Goal: Task Accomplishment & Management: Manage account settings

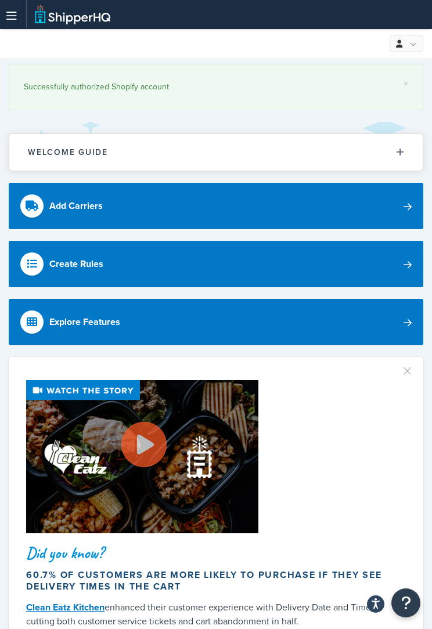
click at [9, 16] on icon at bounding box center [11, 16] width 10 height 1
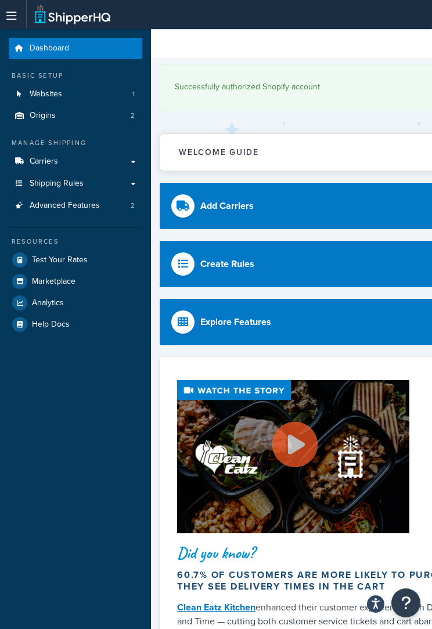
click at [191, 42] on div "My Profile Billing Global Settings Contact Us Logout" at bounding box center [336, 43] width 370 height 29
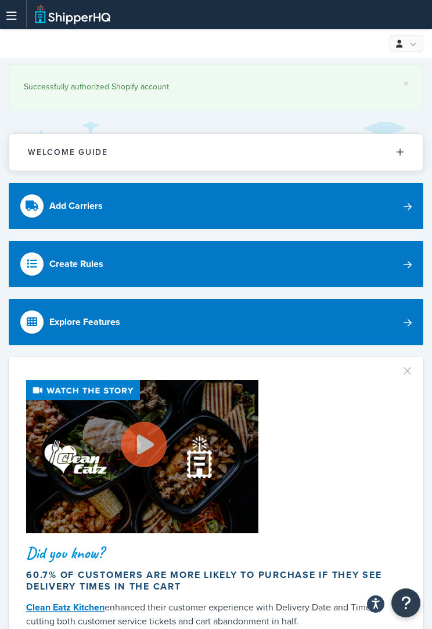
click at [9, 16] on icon at bounding box center [11, 16] width 10 height 1
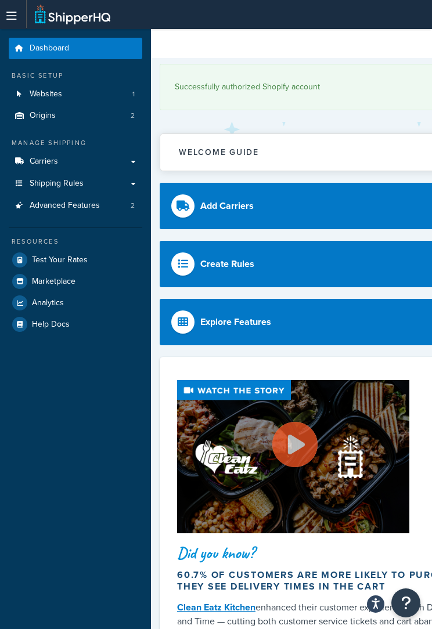
click at [189, 41] on div "My Profile Billing Global Settings Contact Us Logout" at bounding box center [336, 43] width 370 height 29
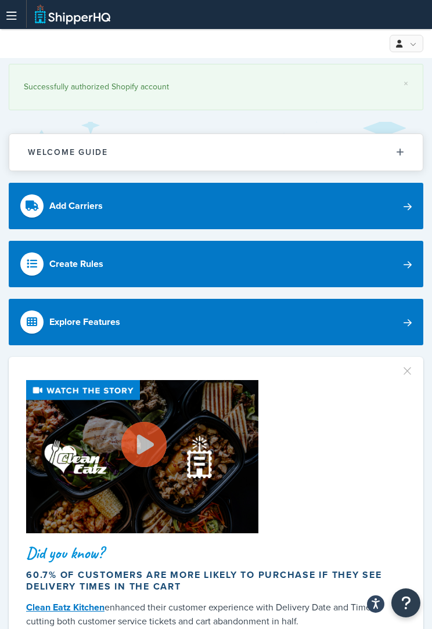
click at [12, 16] on icon at bounding box center [11, 16] width 10 height 1
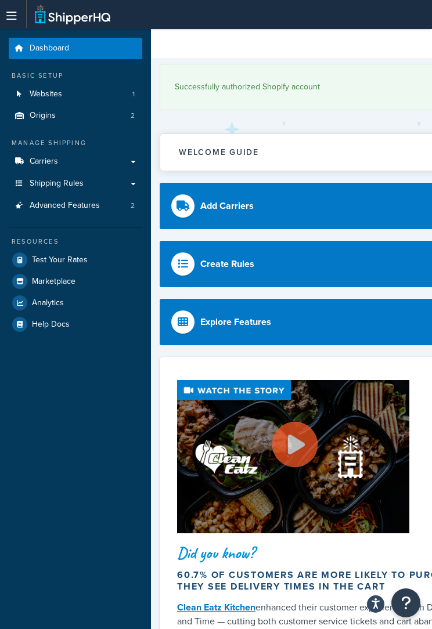
click at [50, 184] on span "Shipping Rules" at bounding box center [57, 184] width 54 height 10
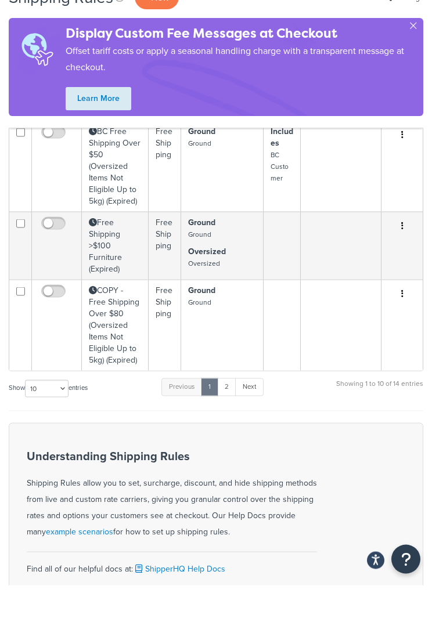
scroll to position [606, 0]
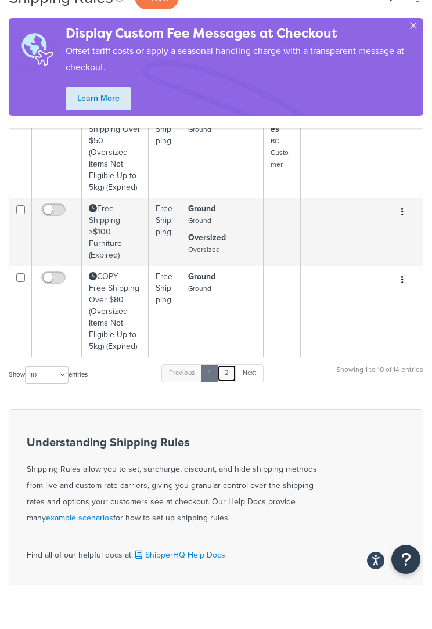
click at [222, 408] on link "2" at bounding box center [226, 416] width 19 height 17
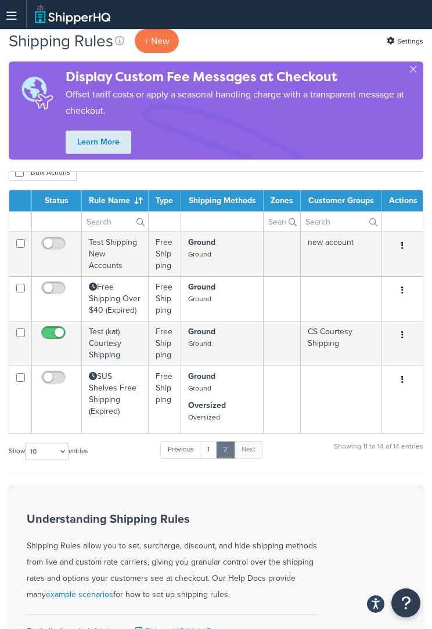
scroll to position [0, 0]
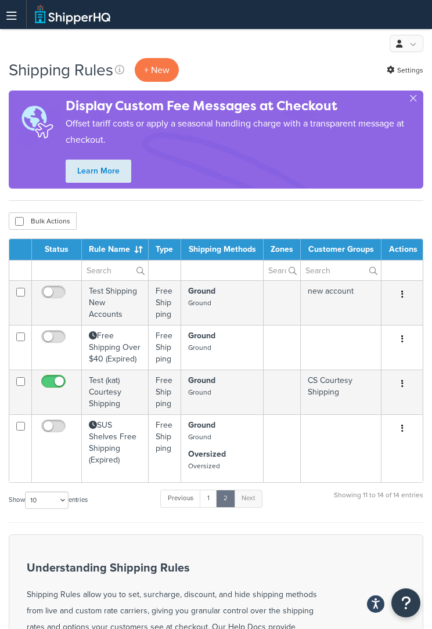
click at [60, 423] on input "checkbox" at bounding box center [55, 429] width 32 height 15
checkbox input "true"
click at [106, 429] on td "SUS Shelves Free Shipping (Expired)" at bounding box center [115, 449] width 67 height 68
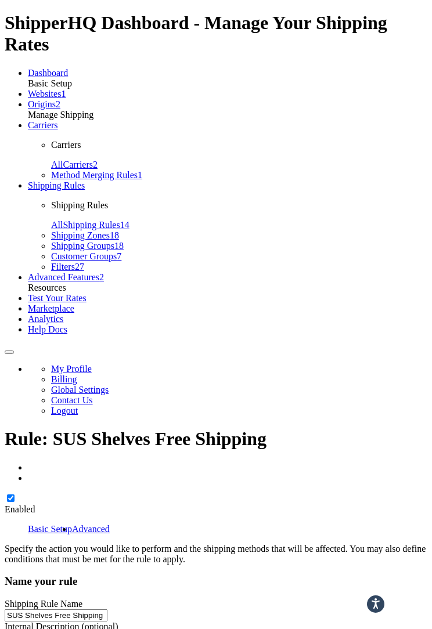
click at [96, 524] on link "Advanced" at bounding box center [91, 529] width 38 height 10
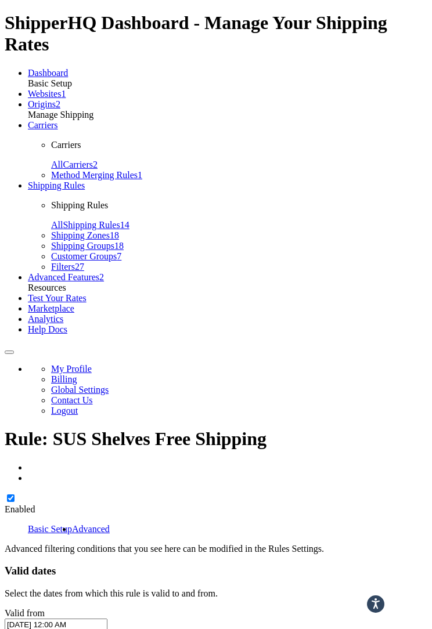
click at [67, 619] on input "[DATE] 12:00 AM" at bounding box center [56, 625] width 103 height 12
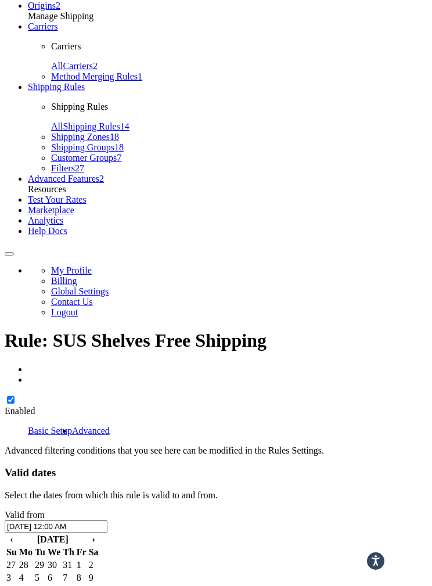
click at [75, 585] on td "14" at bounding box center [68, 591] width 13 height 12
type input "[DATE] 12:00 AM"
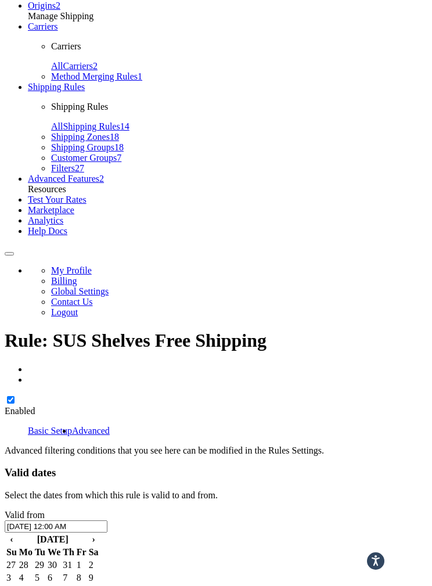
type input "[DATE] 3:00 AM"
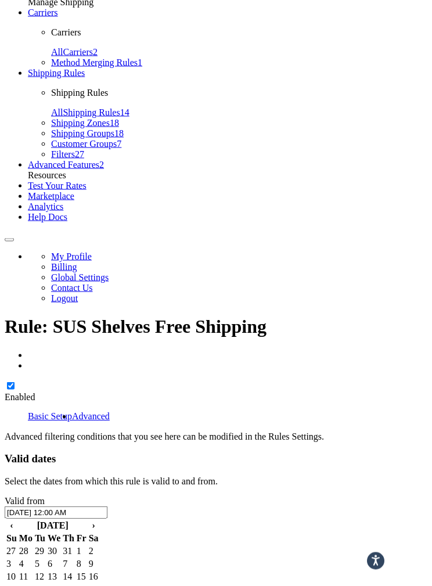
scroll to position [530, 0]
